Goal: Find specific page/section: Find specific page/section

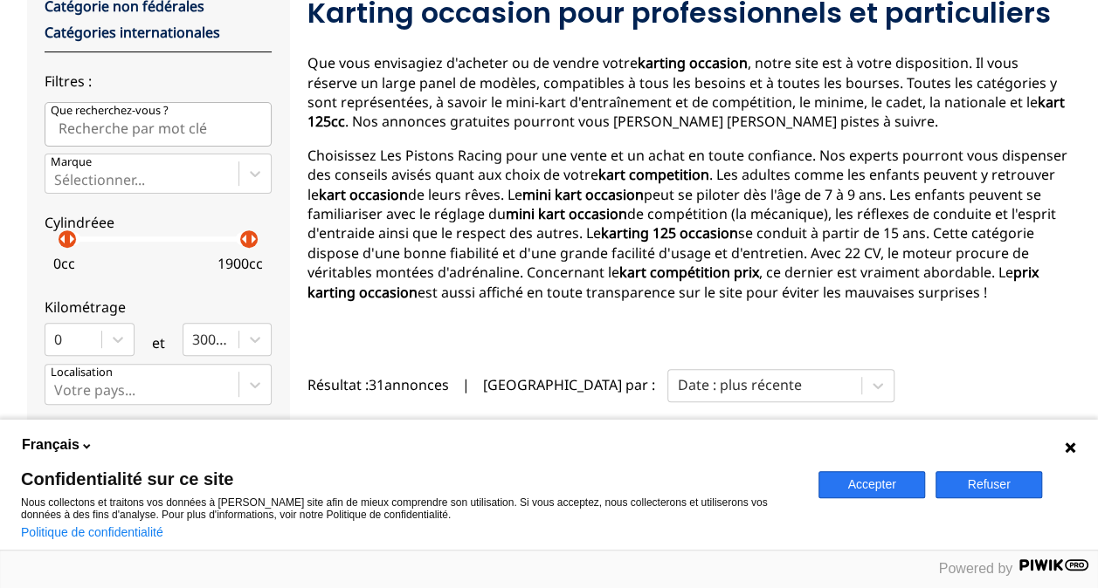
scroll to position [244, 0]
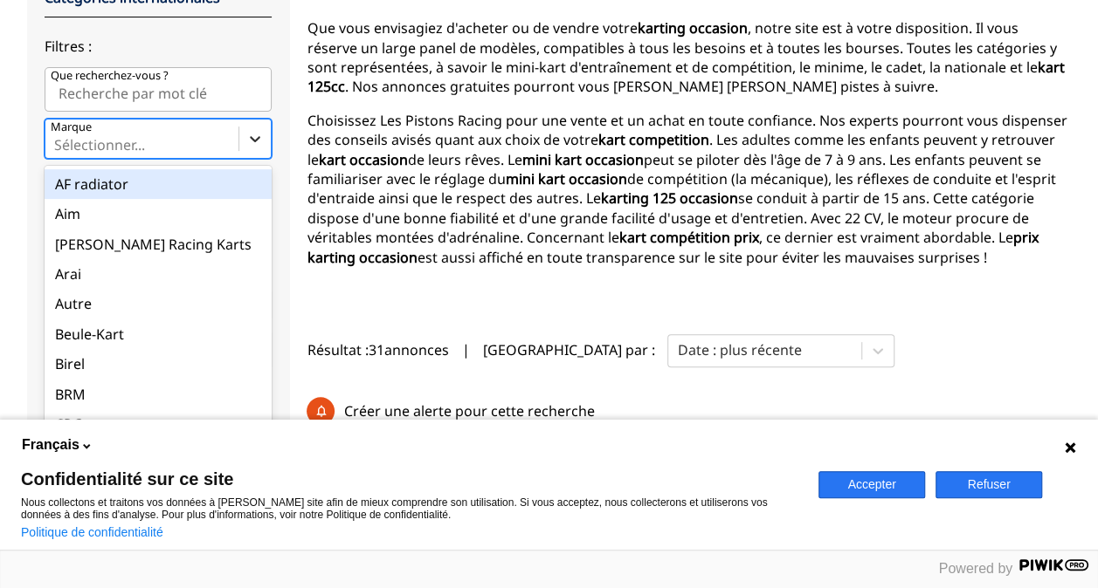
click at [253, 133] on icon at bounding box center [254, 138] width 17 height 17
click at [58, 137] on input "Marque option AF radiator focused, 1 of 35. 35 results available. Use Up and Do…" at bounding box center [55, 145] width 3 height 16
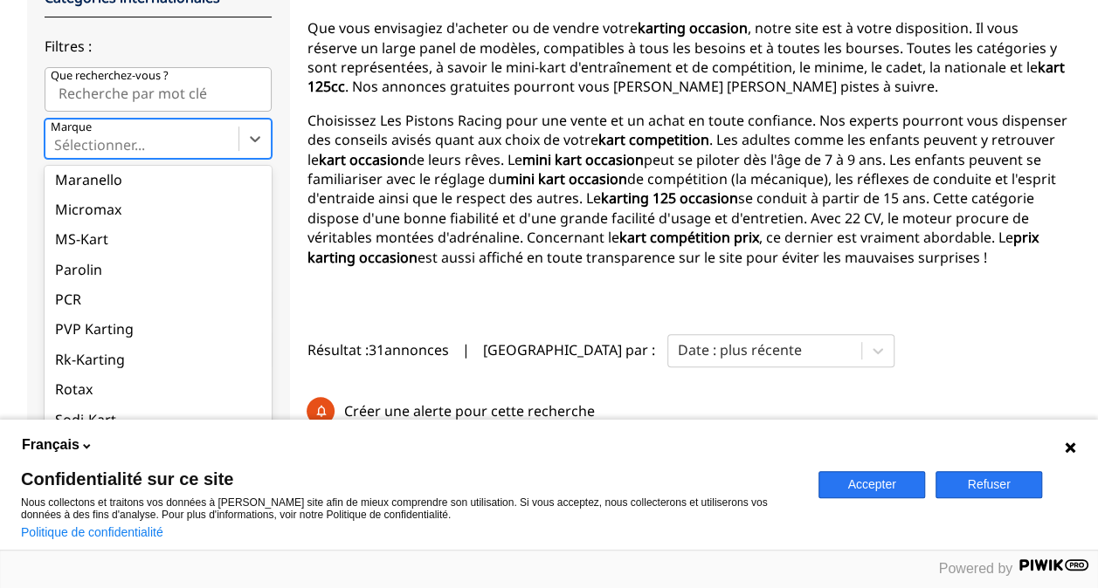
scroll to position [704, 0]
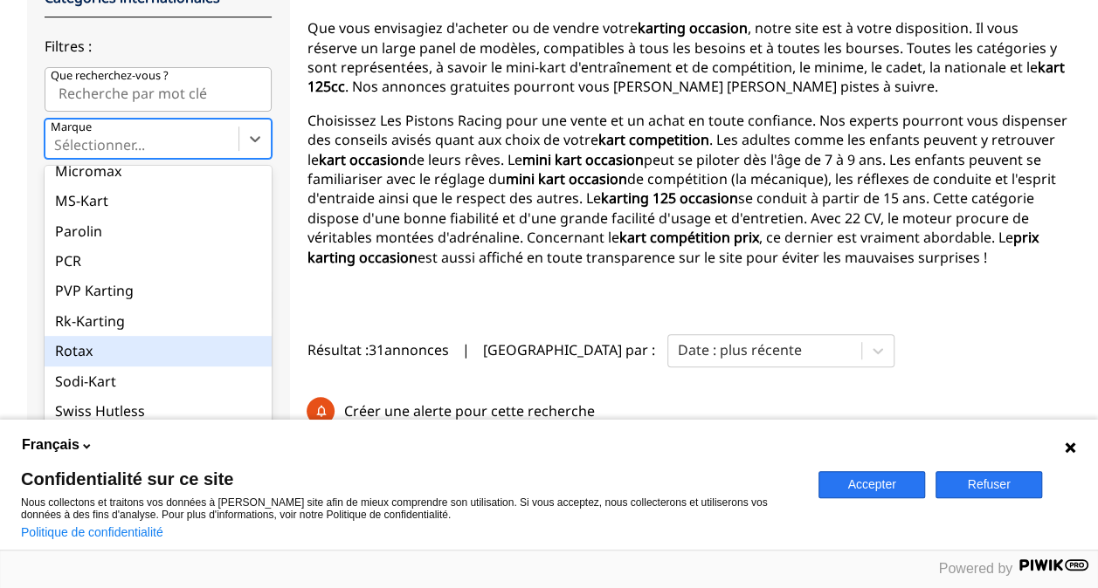
click at [182, 354] on div "Rotax" at bounding box center [158, 351] width 227 height 30
click at [58, 153] on input "Marque option Rotax focused, 30 of 35. 35 results available. Use Up and Down to…" at bounding box center [55, 145] width 3 height 16
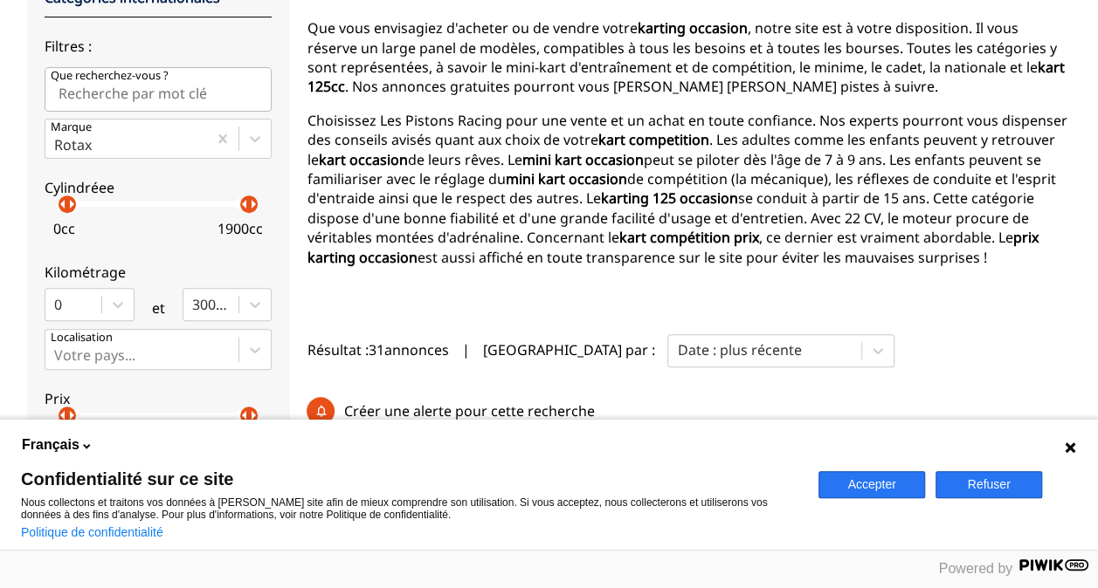
click at [847, 480] on button "Accepter" at bounding box center [871, 484] width 107 height 27
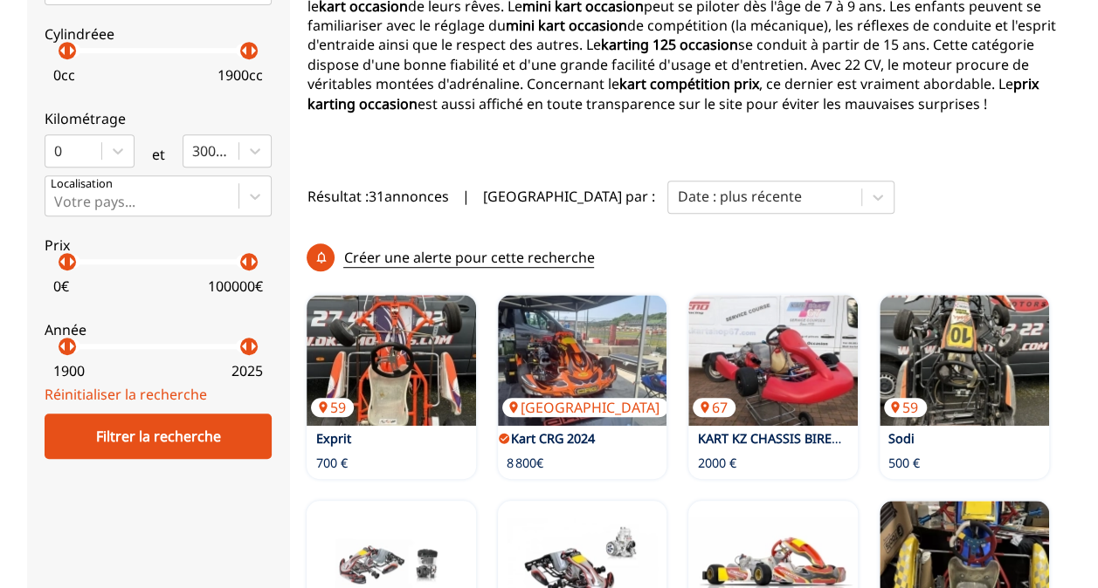
scroll to position [409, 0]
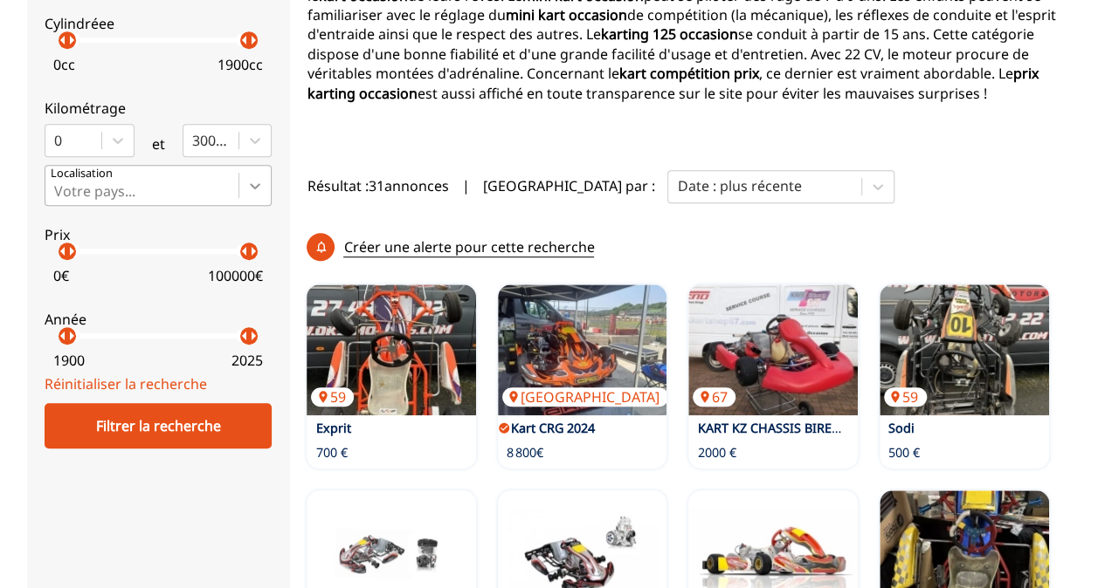
click at [247, 181] on icon at bounding box center [254, 185] width 17 height 17
click at [58, 183] on input "Votre pays..." at bounding box center [55, 191] width 3 height 16
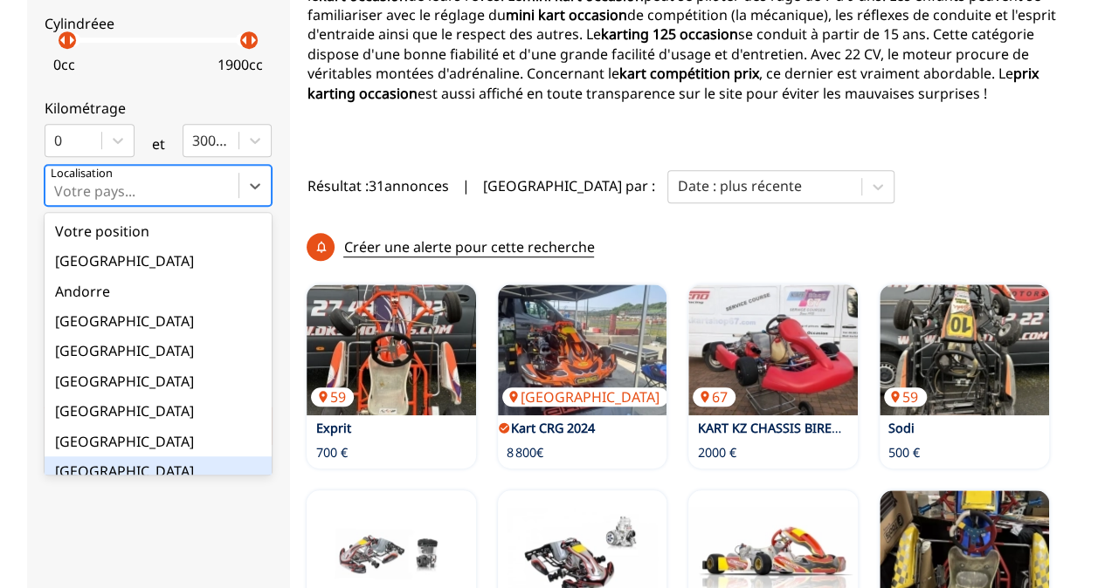
click at [78, 465] on div "[GEOGRAPHIC_DATA]" at bounding box center [158, 472] width 227 height 30
click at [58, 199] on input "option France focused, 9 of 18. 18 results available. Use Up and Down to choose…" at bounding box center [55, 191] width 3 height 16
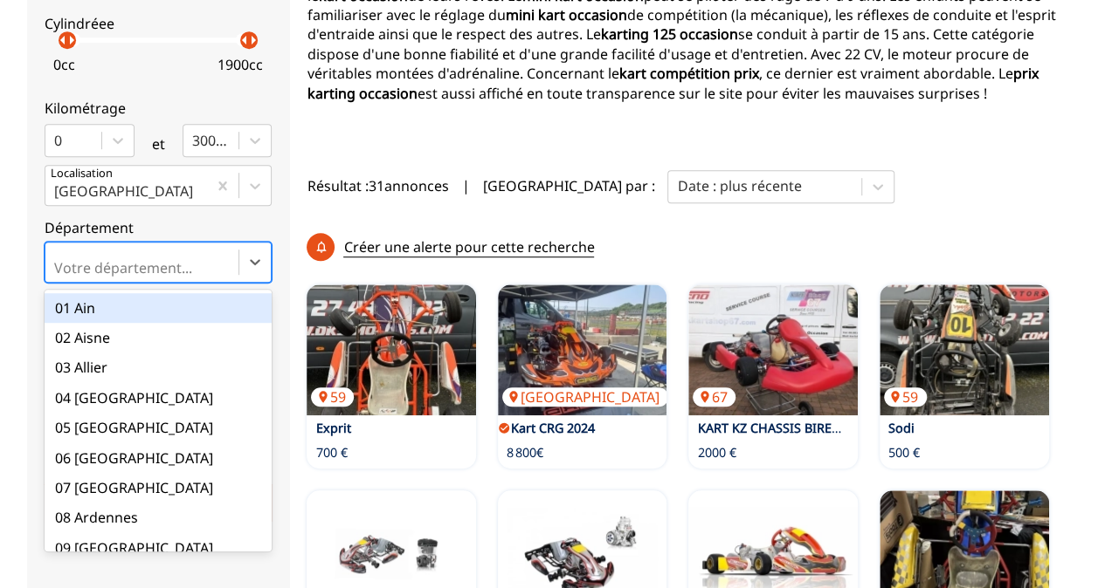
click at [122, 267] on div at bounding box center [142, 267] width 176 height 19
click at [58, 267] on input "option 01 Ain focused, 1 of 101. 101 results available. Use Up and Down to choo…" at bounding box center [55, 268] width 3 height 16
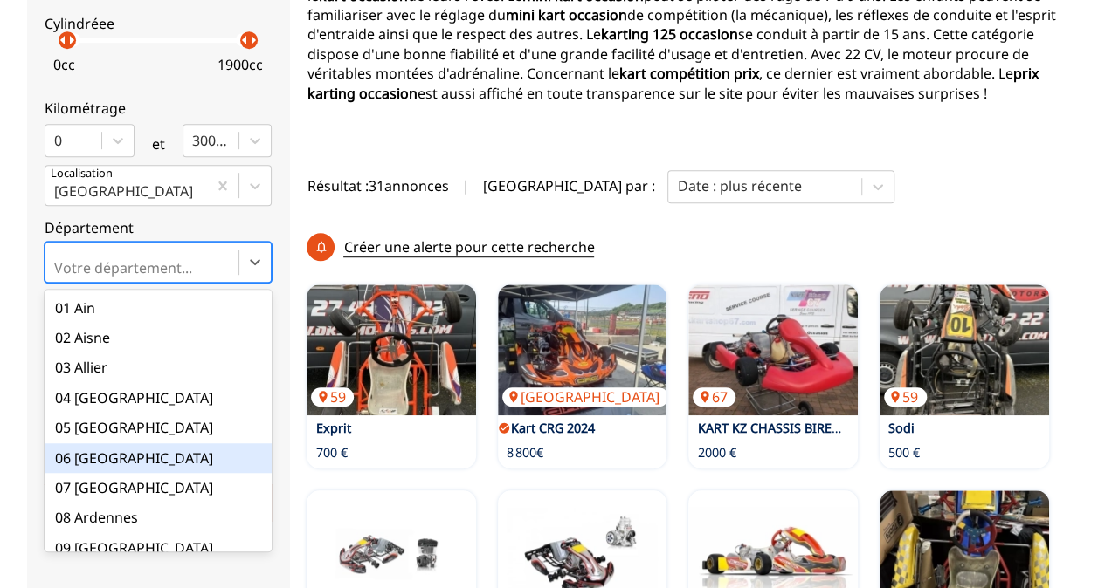
click at [104, 461] on div "06 [GEOGRAPHIC_DATA]" at bounding box center [158, 459] width 227 height 30
click at [58, 276] on input "option 06 Alpes-Maritimes focused, 6 of 101. 101 results available. Use Up and …" at bounding box center [55, 268] width 3 height 16
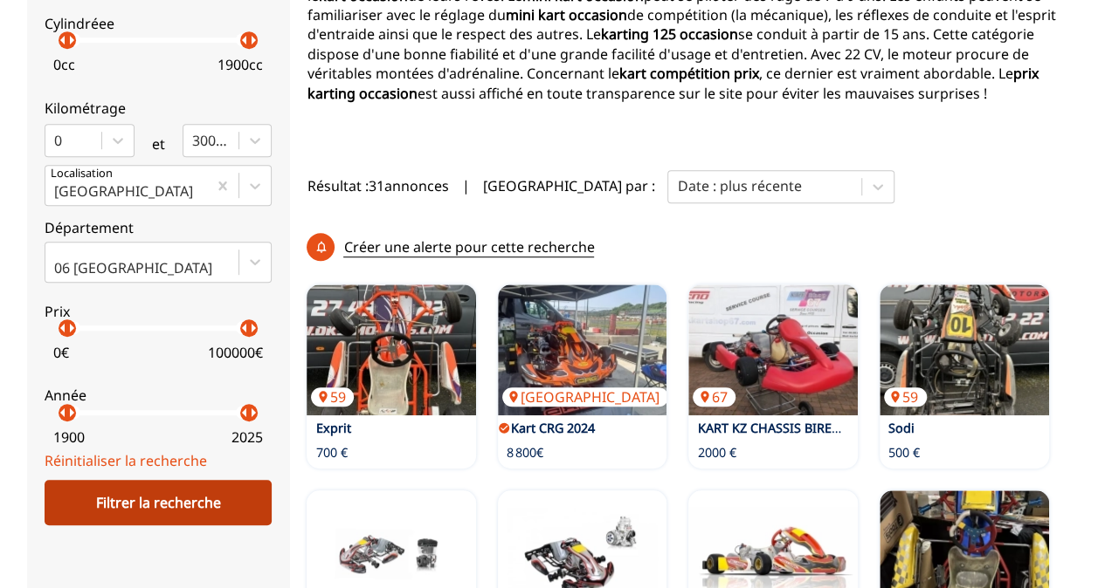
click at [154, 500] on div "Filtrer la recherche" at bounding box center [158, 502] width 227 height 45
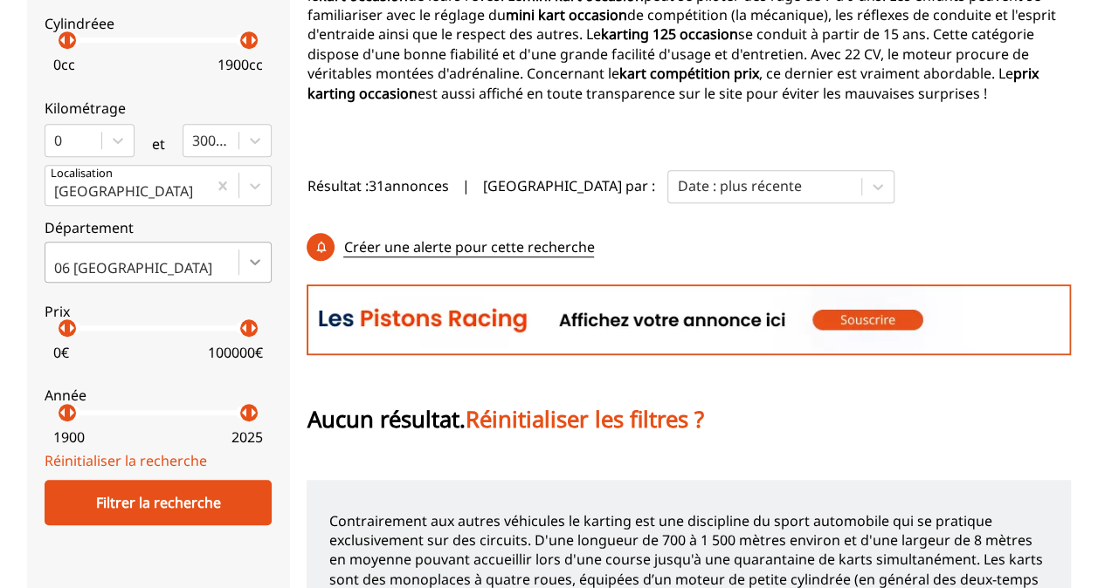
click at [246, 262] on icon at bounding box center [254, 261] width 17 height 17
click at [58, 262] on input "06 [GEOGRAPHIC_DATA]" at bounding box center [55, 268] width 3 height 16
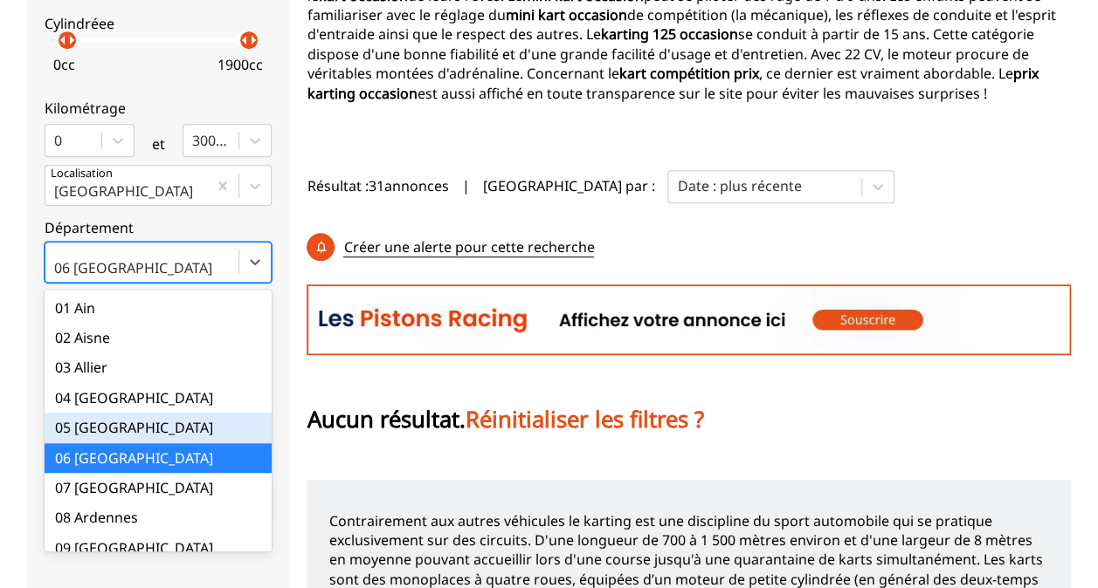
click at [167, 427] on div "05 [GEOGRAPHIC_DATA]" at bounding box center [158, 428] width 227 height 30
click at [58, 276] on input "option 05 [GEOGRAPHIC_DATA] focused, 5 of 101. 101 results available. Use Up an…" at bounding box center [55, 268] width 3 height 16
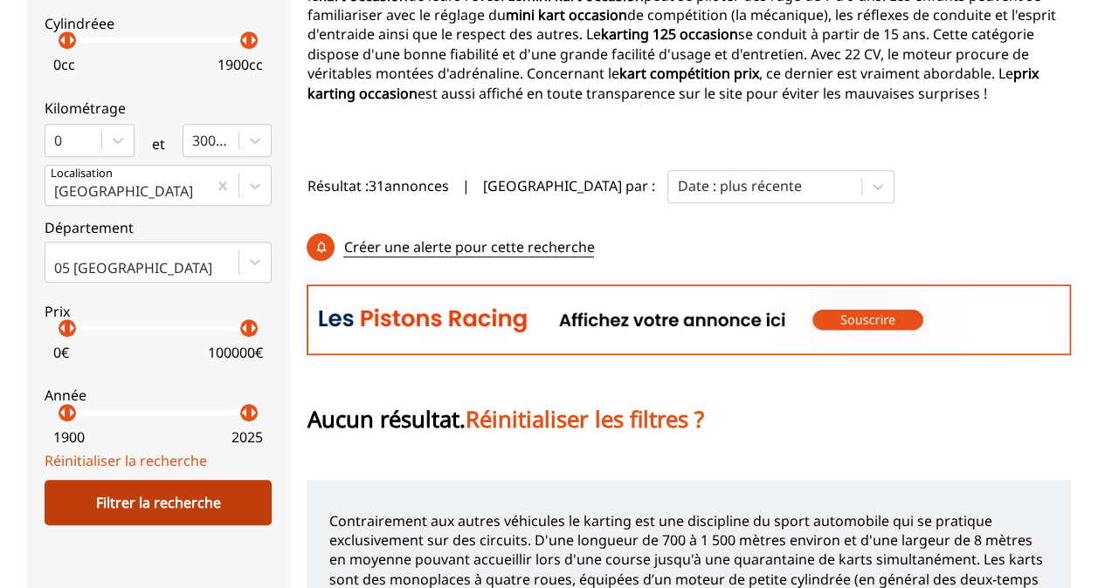
click at [155, 490] on div "Filtrer la recherche" at bounding box center [158, 502] width 227 height 45
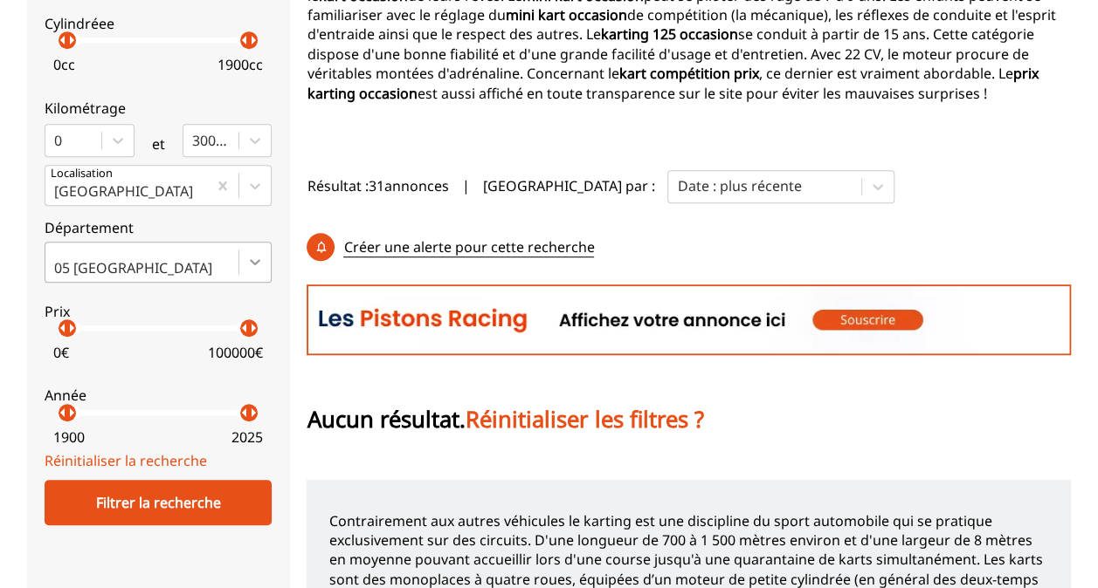
click at [251, 254] on icon at bounding box center [254, 261] width 17 height 17
click at [58, 260] on input "05 [GEOGRAPHIC_DATA]" at bounding box center [55, 268] width 3 height 16
click at [197, 253] on div "05 [GEOGRAPHIC_DATA]" at bounding box center [141, 262] width 193 height 38
click at [58, 260] on input "Select is focused ,type to refine list, press Down to open the menu, 05 [GEOGRA…" at bounding box center [55, 268] width 3 height 16
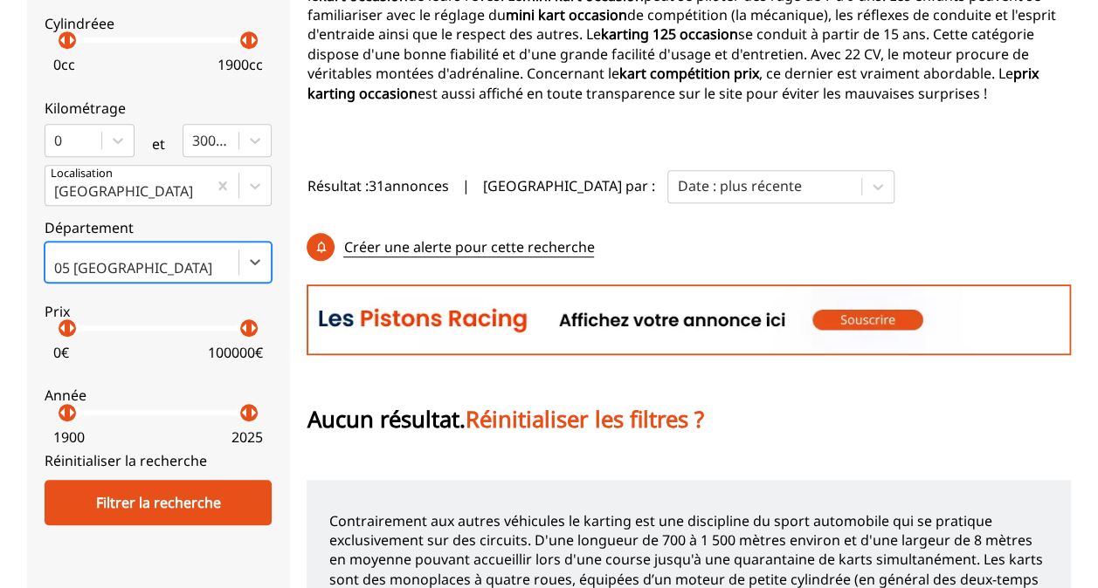
click at [152, 461] on link "Réinitialiser la recherche" at bounding box center [126, 460] width 162 height 19
